Goal: Task Accomplishment & Management: Complete application form

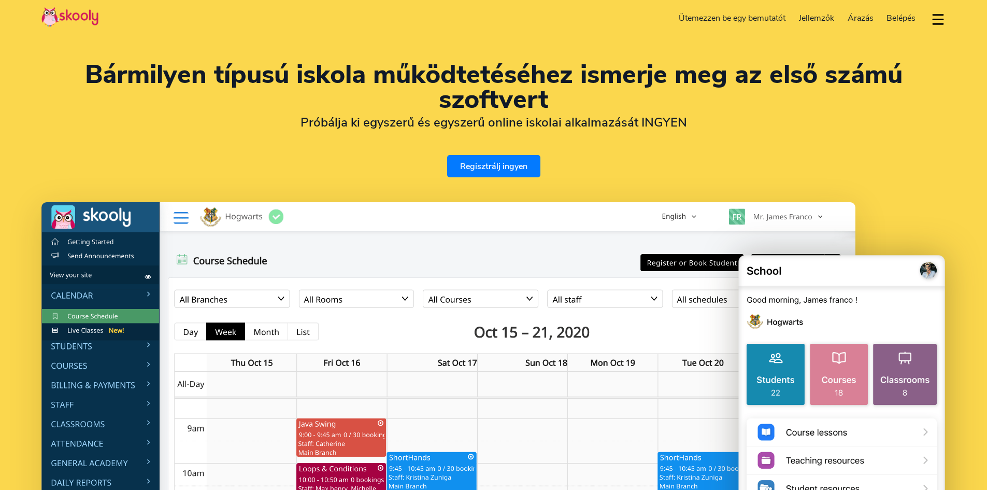
select select "hu"
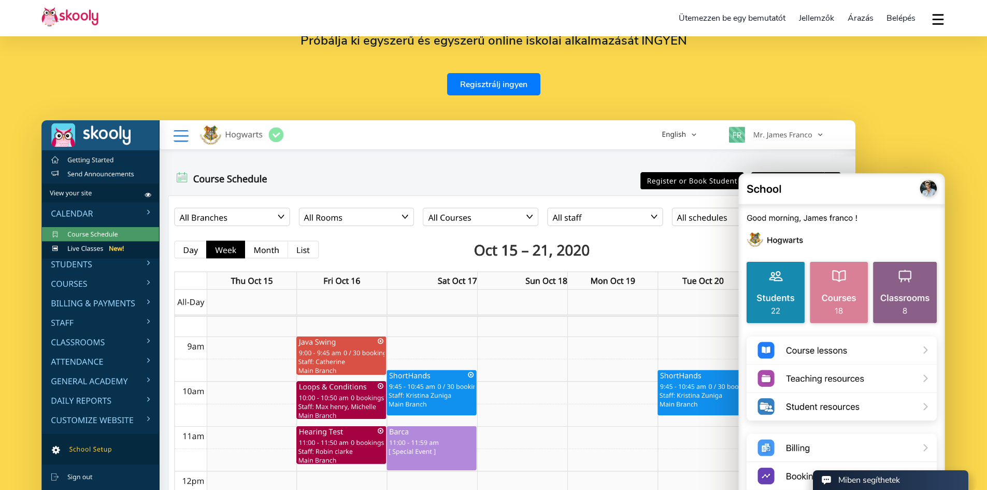
scroll to position [84, 0]
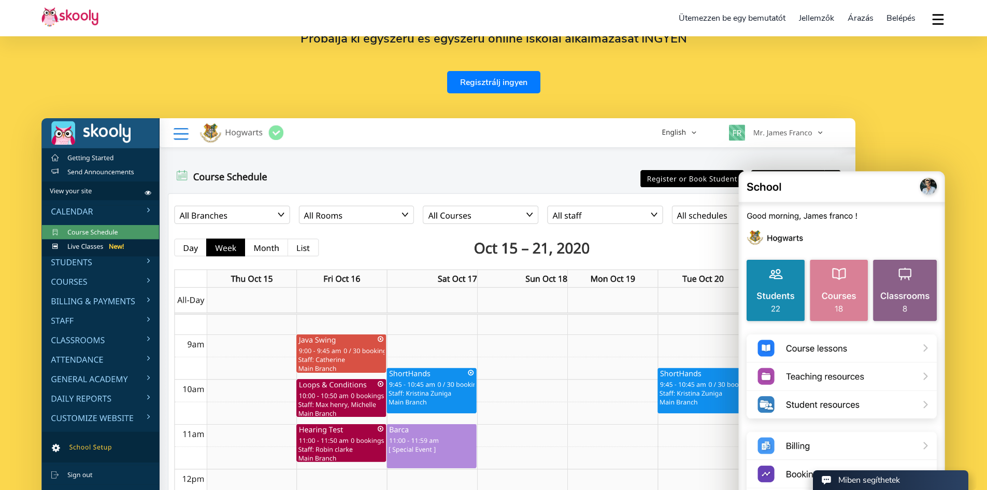
select select "36"
select select "Hungary"
select select "Europe/Budapest"
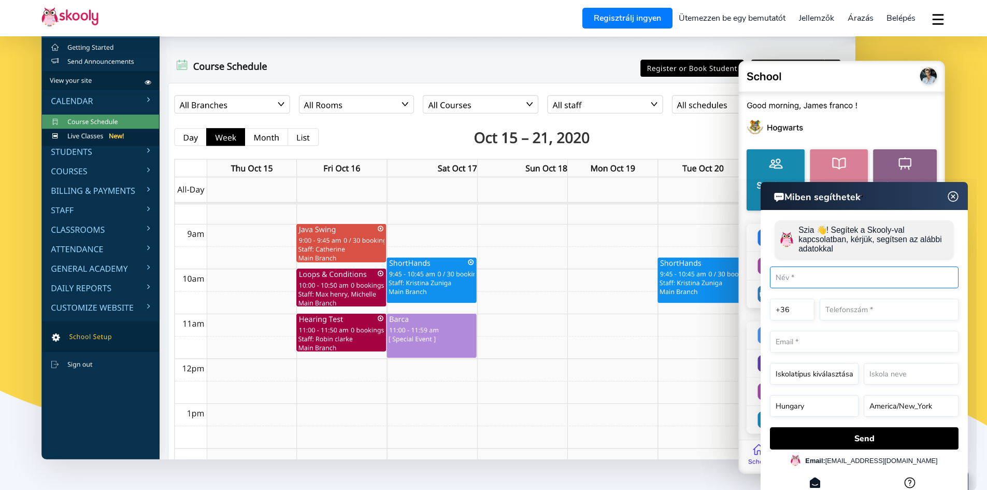
scroll to position [195, 0]
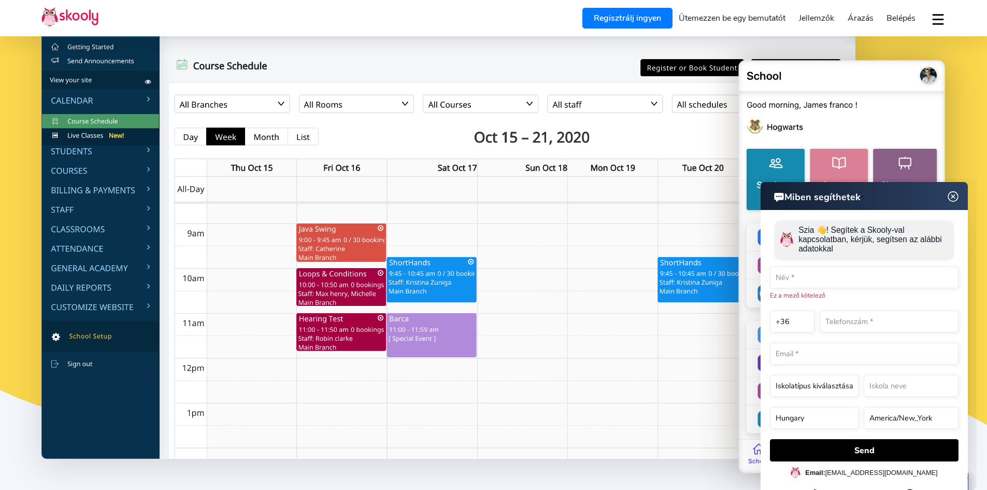
click at [952, 198] on img at bounding box center [953, 196] width 20 height 13
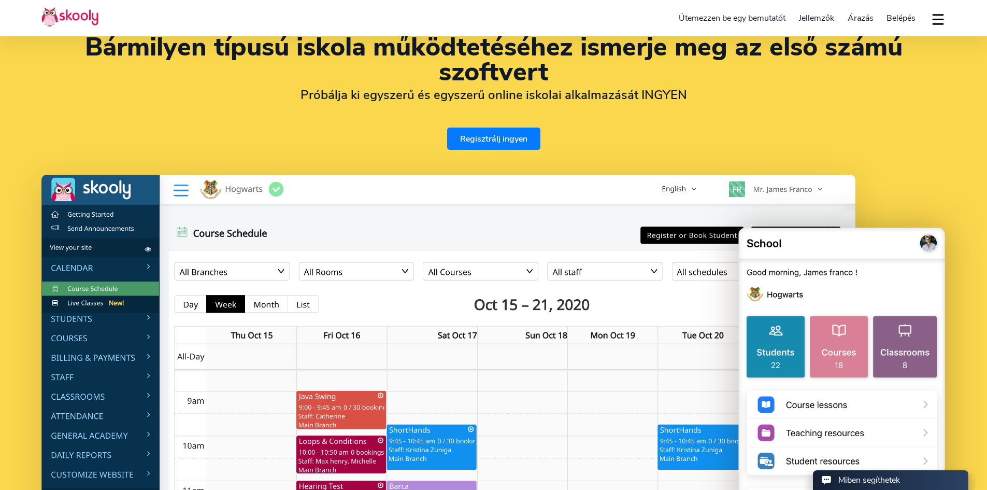
scroll to position [24, 0]
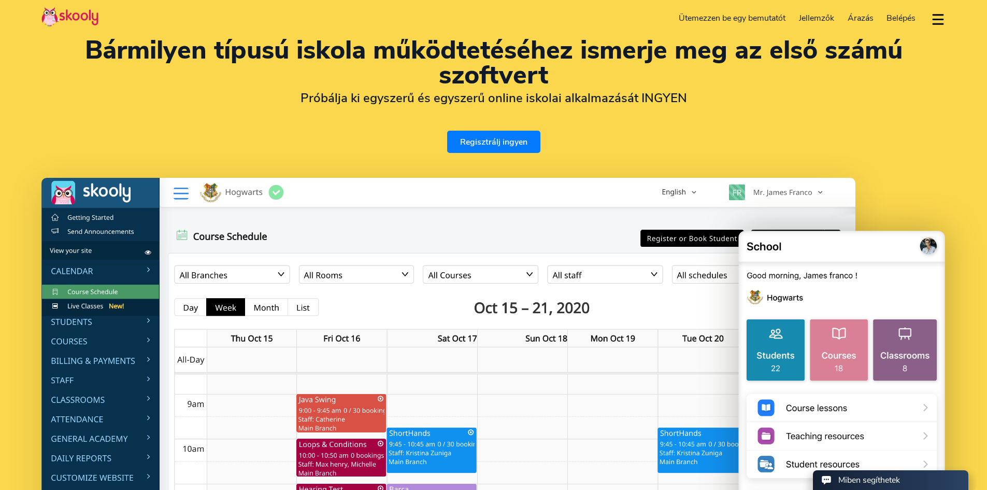
click at [512, 135] on link "Regisztrálj ingyen" at bounding box center [493, 142] width 93 height 22
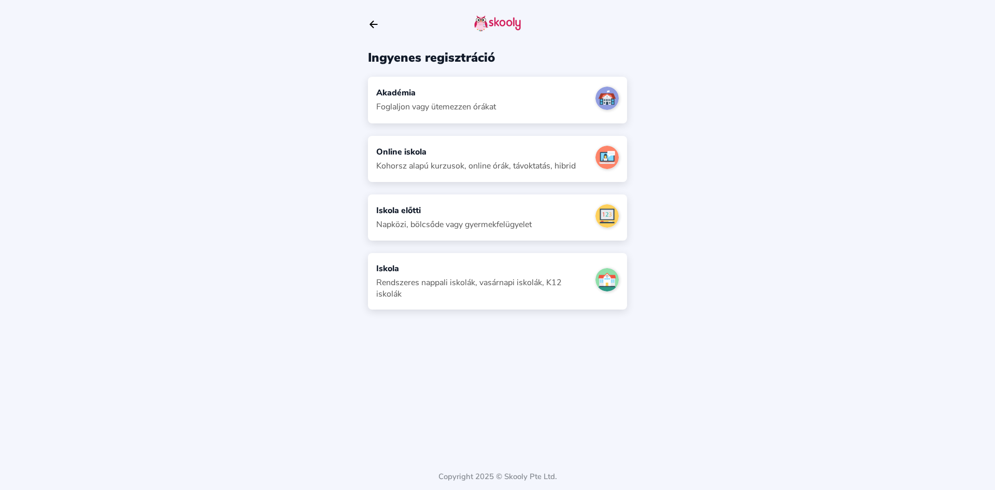
click at [500, 277] on div "Rendszeres nappali iskolák, vasárnapi iskolák, K12 iskolák" at bounding box center [481, 288] width 211 height 23
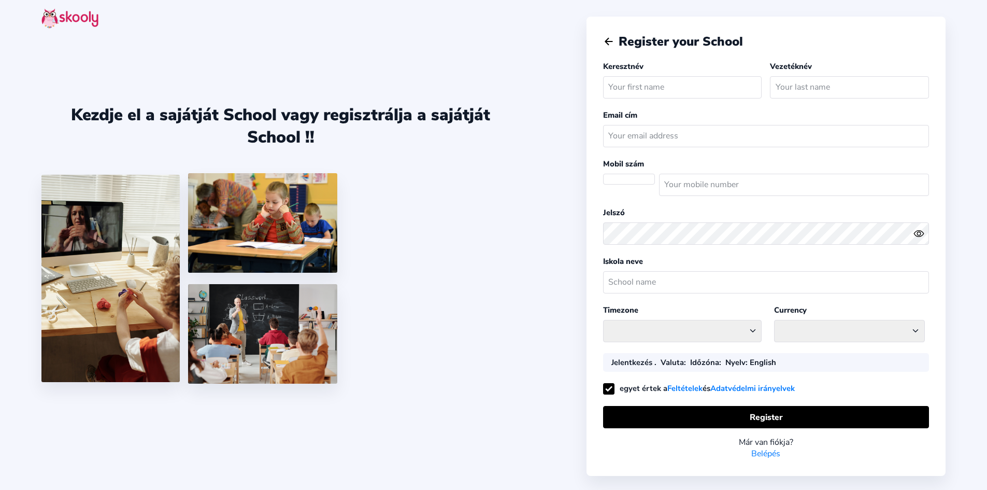
select select
select select "Europe/[GEOGRAPHIC_DATA]"
select select "HUF ft"
select select "HU"
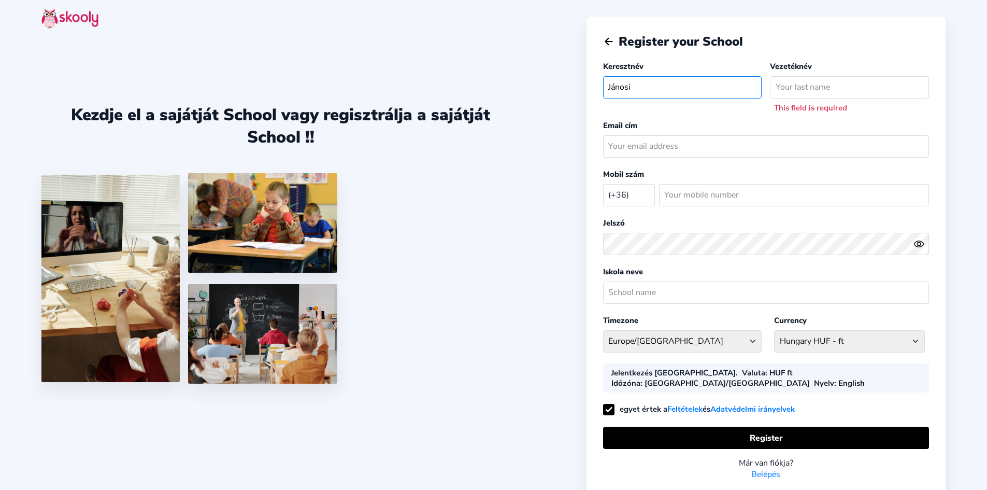
click at [659, 94] on input "Jánosi" at bounding box center [682, 87] width 159 height 22
type input "[PERSON_NAME]"
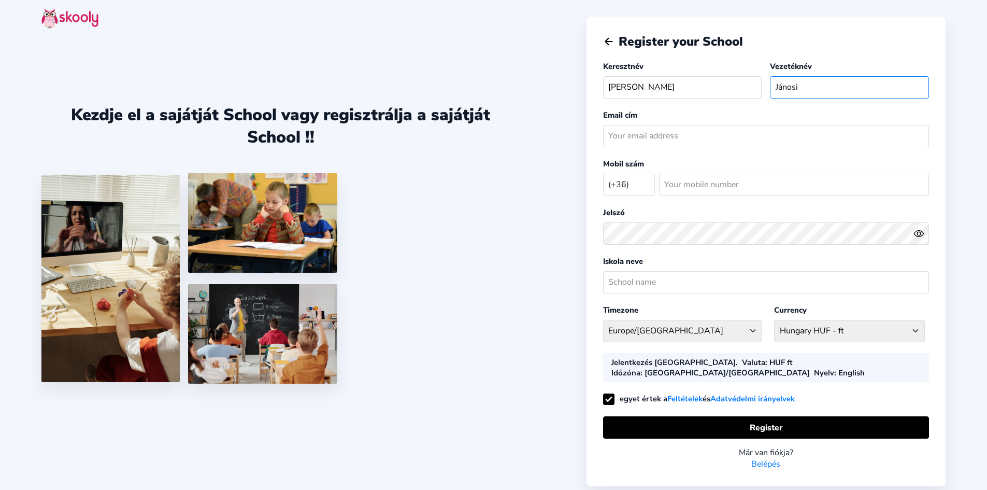
type input "Jánosi"
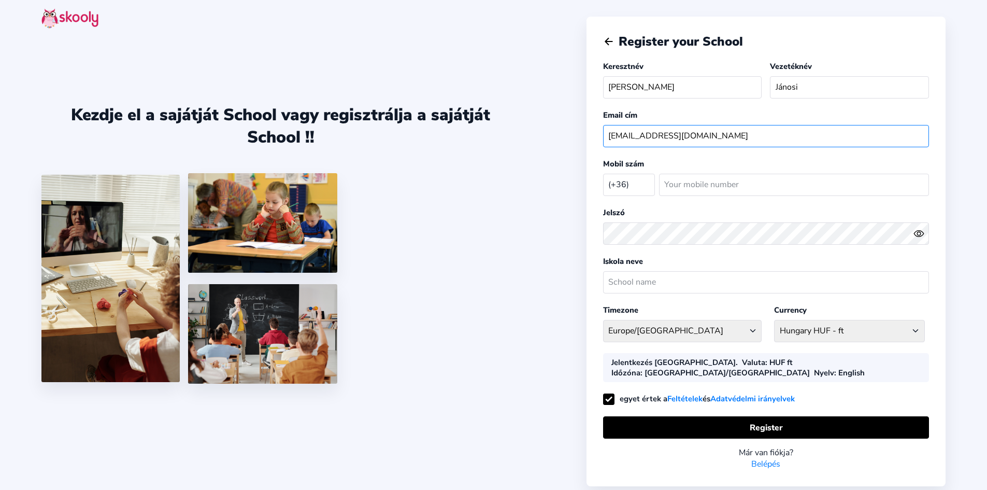
type input "[EMAIL_ADDRESS][DOMAIN_NAME]"
click at [698, 188] on input "number" at bounding box center [794, 185] width 270 height 22
type input "706140745"
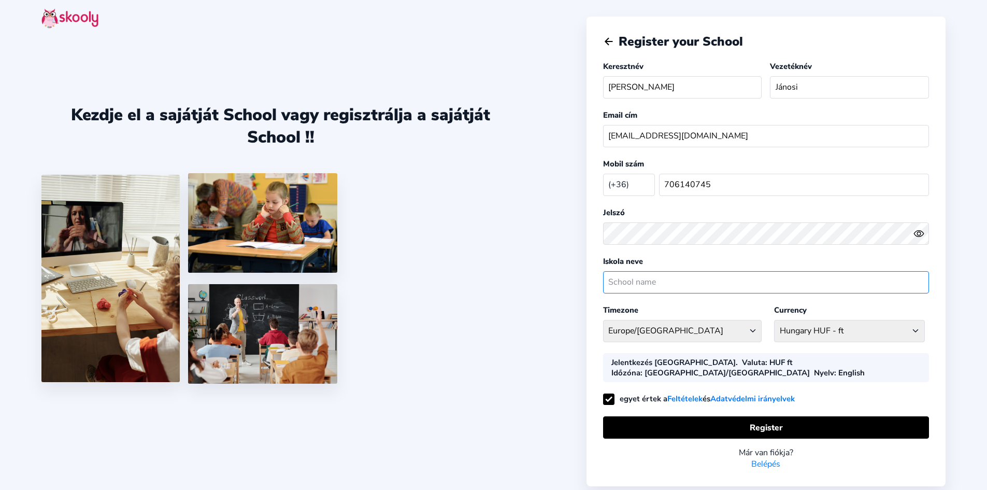
click at [664, 280] on input "text" at bounding box center [766, 282] width 326 height 22
type input "V"
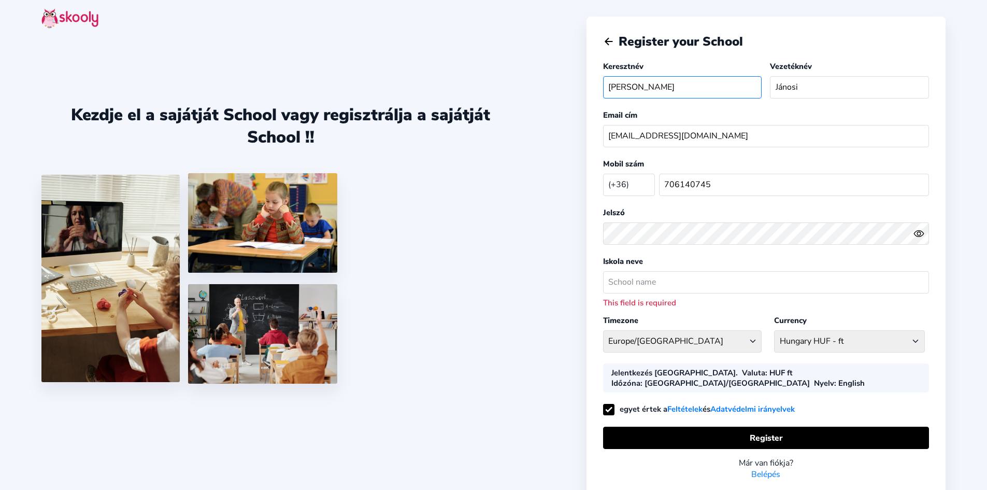
click at [623, 78] on input "[PERSON_NAME]" at bounding box center [682, 87] width 159 height 22
type input "[PERSON_NAME]"
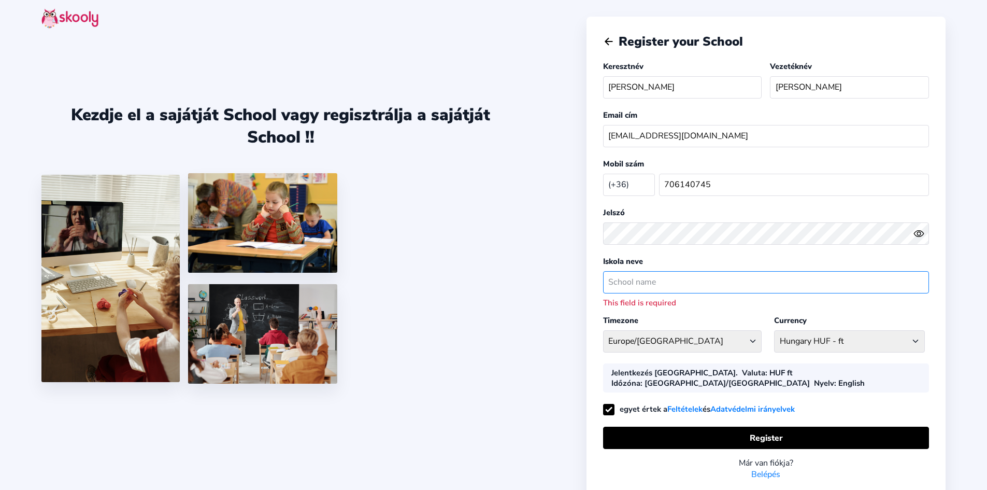
click at [658, 282] on input "text" at bounding box center [766, 282] width 326 height 22
paste input "Budapesti Gazdasági SZC [PERSON_NAME] Közgazdasági Technikum"
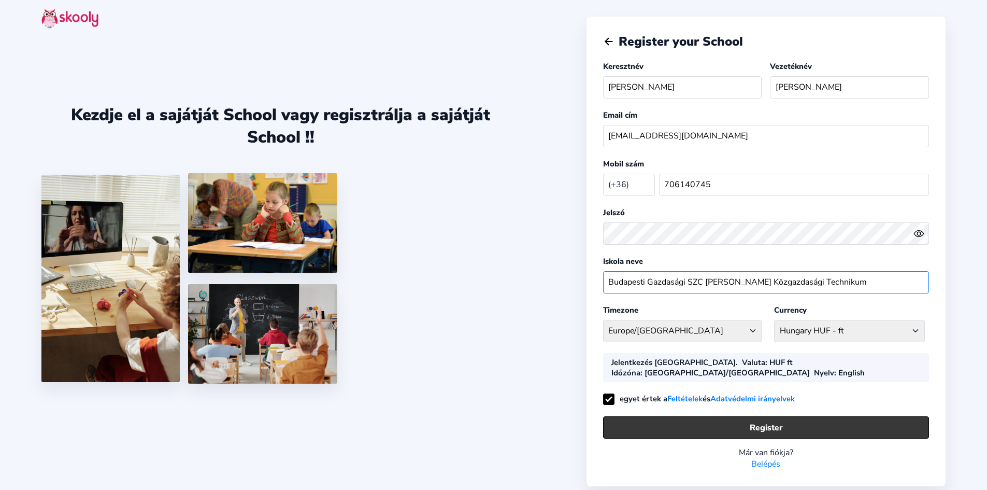
type input "Budapesti Gazdasági SZC [PERSON_NAME] Közgazdasági Technikum"
click at [661, 416] on button "Register" at bounding box center [766, 427] width 326 height 22
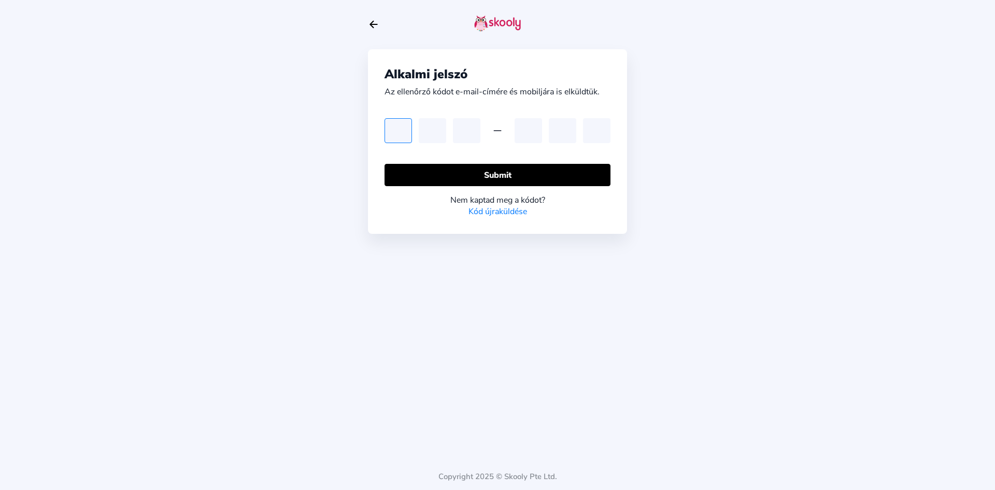
paste input "1"
type input "1"
type input "2"
type input "5"
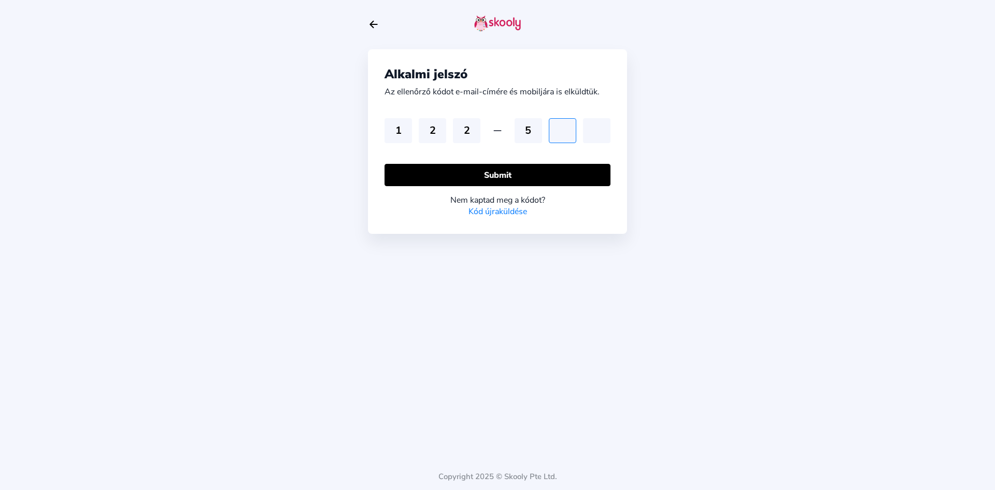
type input "7"
type input "2"
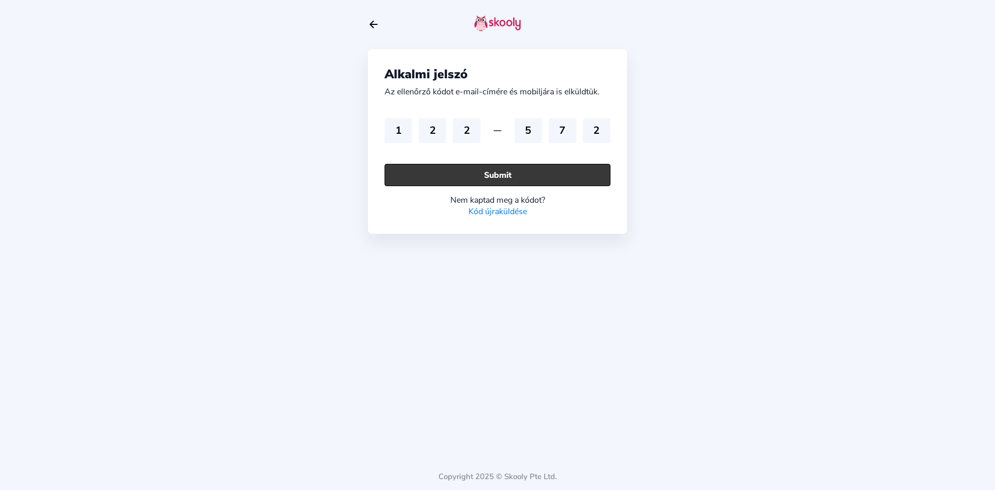
click at [537, 169] on button "Submit" at bounding box center [497, 175] width 226 height 22
